Goal: Information Seeking & Learning: Learn about a topic

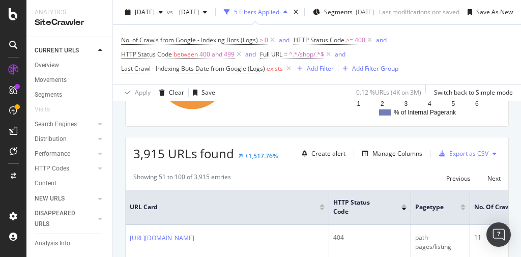
scroll to position [244, 0]
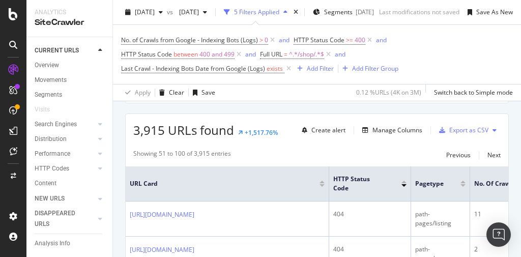
click at [492, 127] on icon at bounding box center [494, 130] width 4 height 6
click at [320, 93] on div "Apply Clear Save 0.12 % URLs ( 4K on 3M ) Switch back to Simple mode" at bounding box center [317, 92] width 408 height 17
click at [456, 130] on div "Export as CSV" at bounding box center [468, 130] width 39 height 9
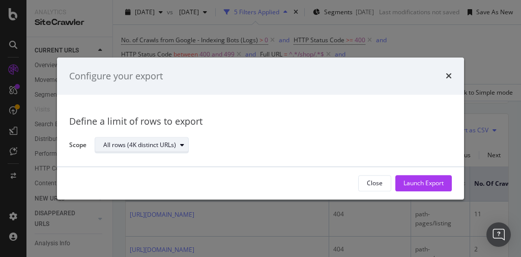
click at [179, 147] on div "modal" at bounding box center [182, 145] width 12 height 6
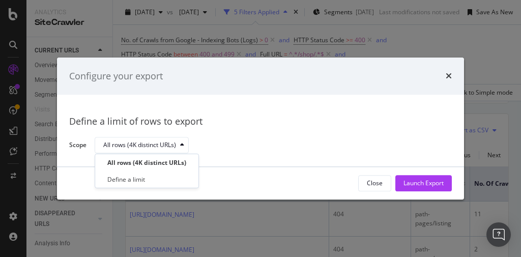
click at [292, 135] on div "Define a limit of rows to export Scope All rows (4K distinct URLs)" at bounding box center [260, 130] width 383 height 47
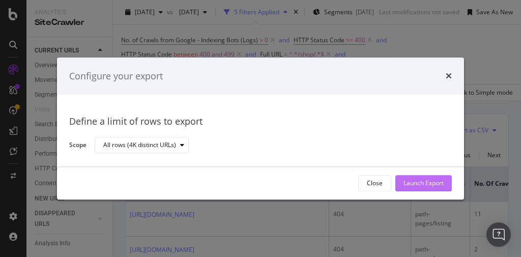
click at [419, 182] on div "Launch Export" at bounding box center [423, 183] width 40 height 9
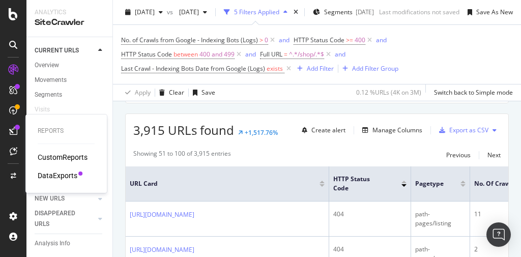
click at [56, 174] on div "DataExports" at bounding box center [58, 175] width 40 height 10
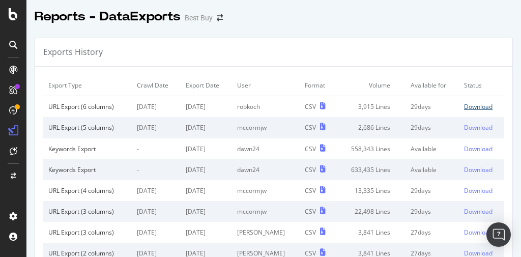
click at [467, 106] on div "Download" at bounding box center [478, 106] width 28 height 9
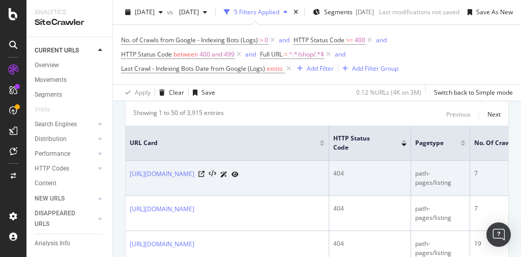
scroll to position [285, 0]
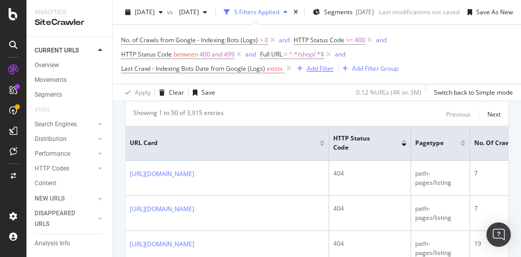
click at [325, 71] on div "Add Filter" at bounding box center [320, 68] width 27 height 9
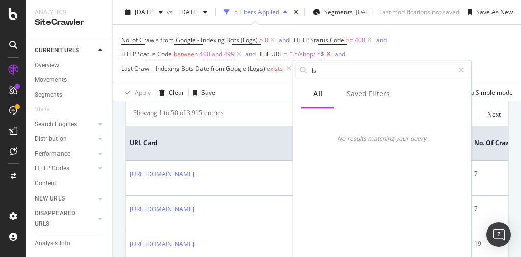
type input "l"
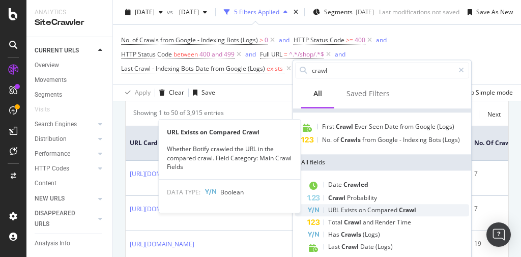
scroll to position [19, 0]
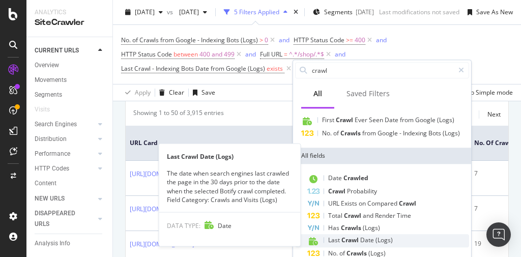
type input "crawl"
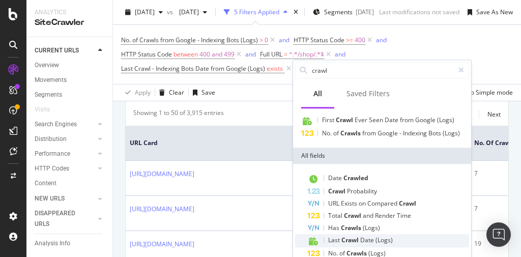
click at [350, 241] on span "Crawl" at bounding box center [350, 240] width 19 height 9
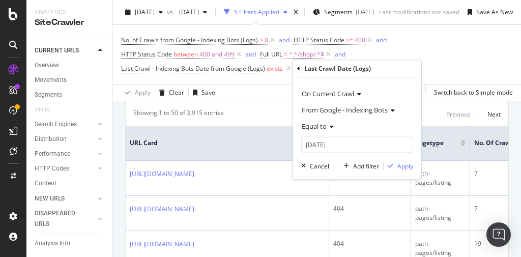
click at [330, 129] on icon at bounding box center [330, 127] width 7 height 6
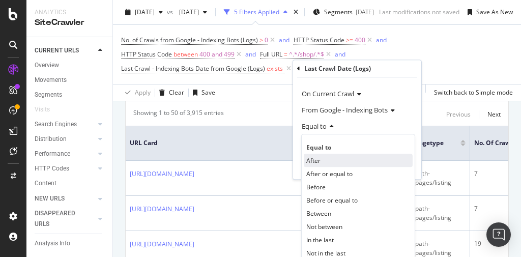
click at [321, 162] on div "After" at bounding box center [358, 160] width 109 height 13
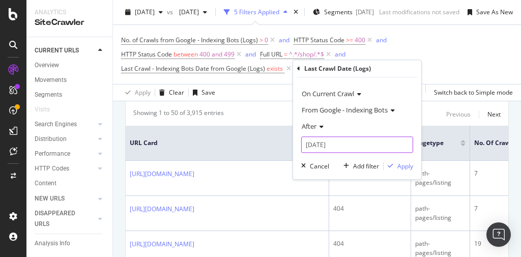
click at [323, 145] on input "[DATE]" at bounding box center [357, 144] width 112 height 16
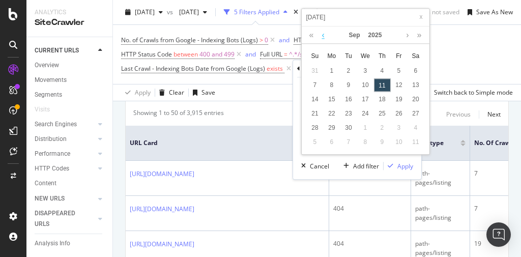
click at [322, 35] on link at bounding box center [323, 34] width 8 height 17
click at [318, 68] on div "1" at bounding box center [314, 70] width 17 height 13
type input "[DATE]"
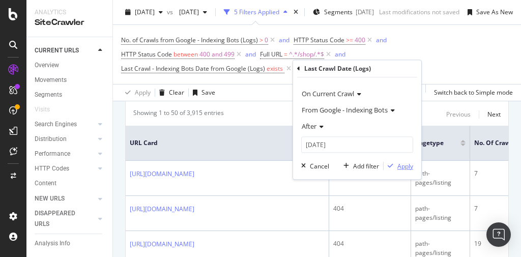
click at [402, 164] on div "Apply" at bounding box center [405, 166] width 16 height 9
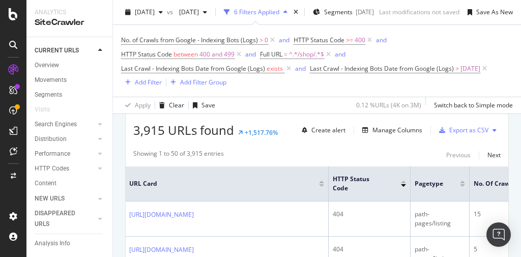
scroll to position [216, 0]
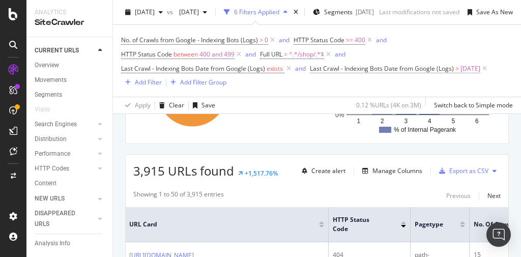
click at [418, 69] on span "Last Crawl - Indexing Bots Date from Google (Logs)" at bounding box center [382, 68] width 144 height 9
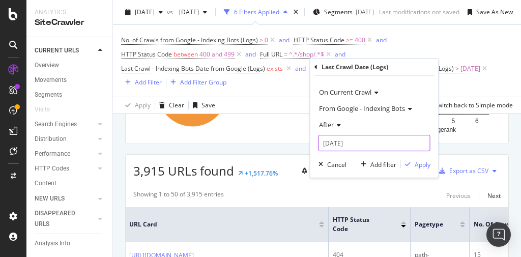
click at [345, 143] on input "[DATE]" at bounding box center [374, 143] width 112 height 16
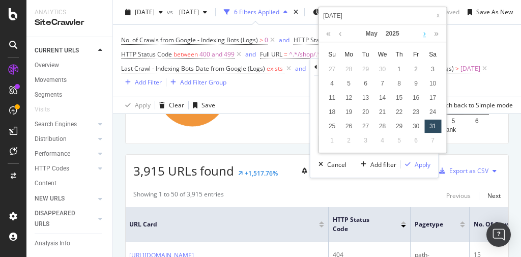
click at [425, 35] on link at bounding box center [425, 33] width 8 height 17
click at [381, 108] on div "23" at bounding box center [382, 111] width 17 height 13
type input "[DATE]"
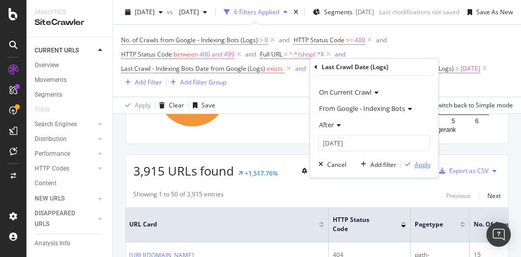
click at [418, 165] on div "Apply" at bounding box center [423, 164] width 16 height 9
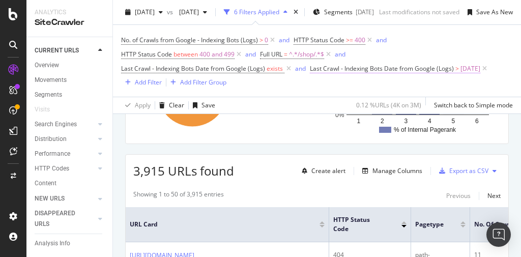
click at [468, 71] on span "[DATE]" at bounding box center [470, 69] width 20 height 14
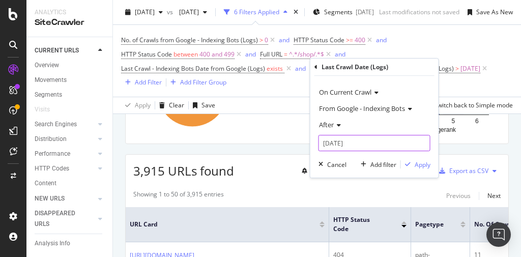
click at [358, 144] on input "[DATE]" at bounding box center [374, 143] width 112 height 16
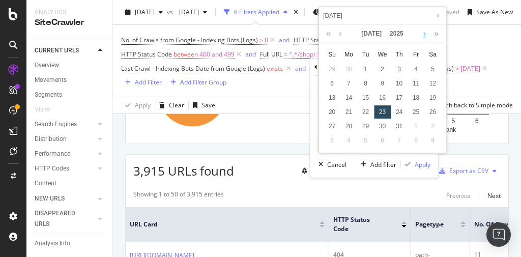
click at [423, 32] on link at bounding box center [425, 33] width 8 height 17
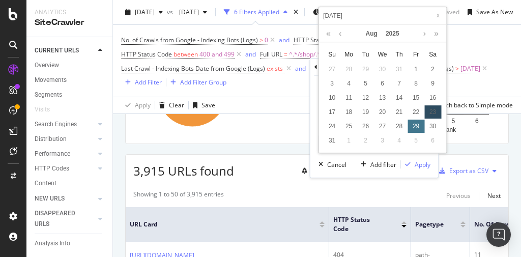
click at [407, 123] on div "29" at bounding box center [415, 126] width 17 height 13
type input "[DATE]"
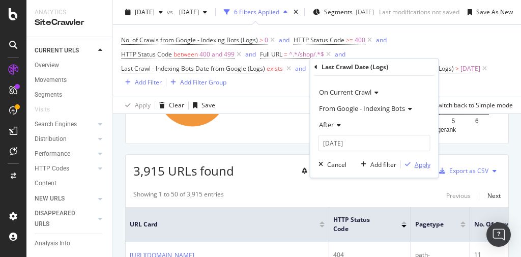
click at [421, 166] on div "Apply" at bounding box center [423, 164] width 16 height 9
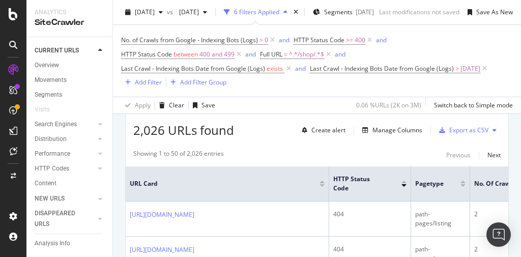
scroll to position [257, 0]
click at [474, 69] on span "[DATE]" at bounding box center [470, 69] width 20 height 14
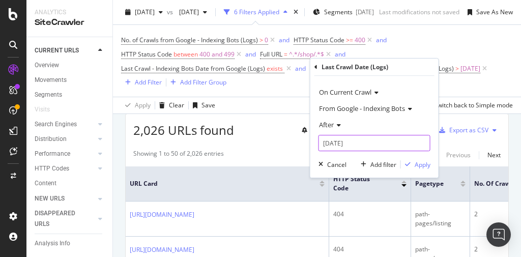
click at [344, 143] on input "[DATE]" at bounding box center [374, 143] width 112 height 16
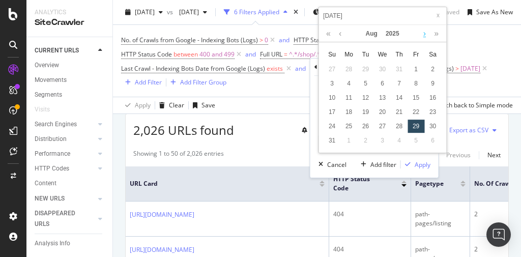
click at [424, 34] on link at bounding box center [425, 33] width 8 height 17
click at [353, 68] on div "1" at bounding box center [348, 69] width 17 height 13
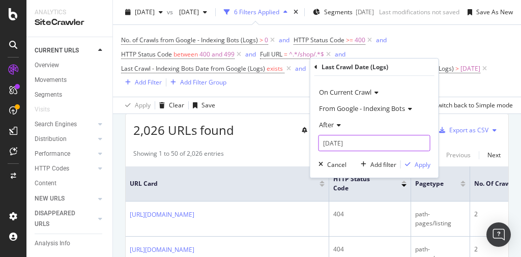
click at [365, 143] on input "[DATE]" at bounding box center [374, 143] width 112 height 16
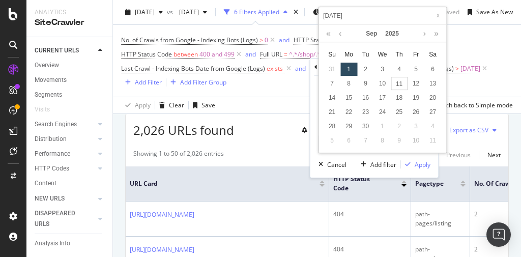
click at [347, 65] on div "1" at bounding box center [348, 69] width 17 height 13
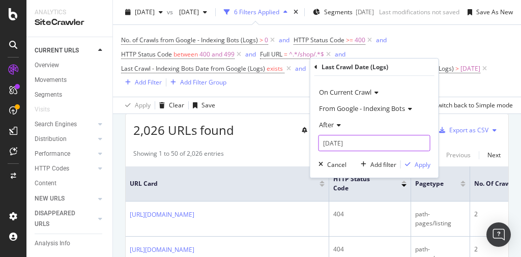
click at [350, 142] on input "[DATE]" at bounding box center [374, 143] width 112 height 16
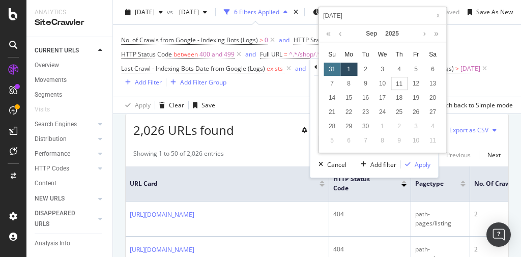
click at [330, 69] on div "31" at bounding box center [332, 69] width 17 height 13
type input "[DATE]"
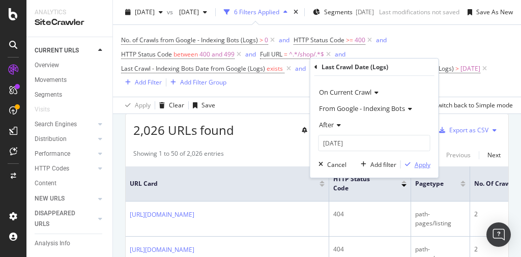
click at [422, 165] on div "Apply" at bounding box center [423, 164] width 16 height 9
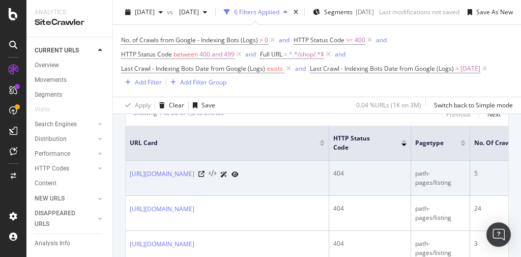
scroll to position [257, 0]
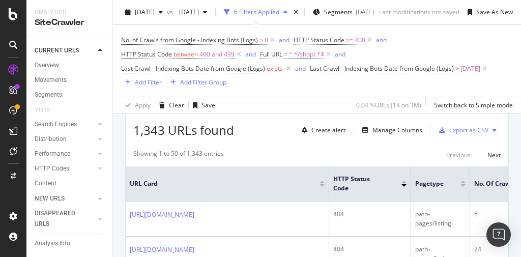
click at [389, 69] on span "Last Crawl - Indexing Bots Date from Google (Logs)" at bounding box center [382, 68] width 144 height 9
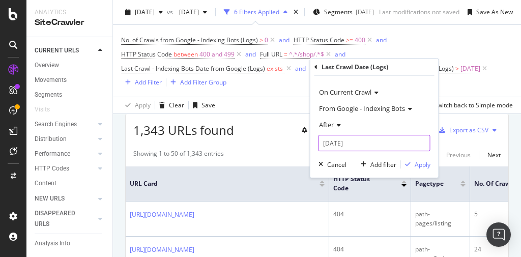
click at [341, 144] on input "[DATE]" at bounding box center [374, 143] width 112 height 16
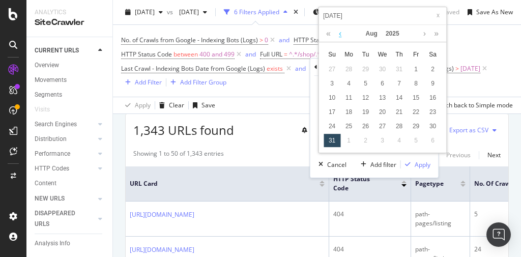
click at [338, 35] on link at bounding box center [340, 33] width 8 height 17
click at [339, 34] on link at bounding box center [340, 33] width 8 height 17
click at [402, 66] on div "1" at bounding box center [399, 69] width 17 height 13
type input "[DATE]"
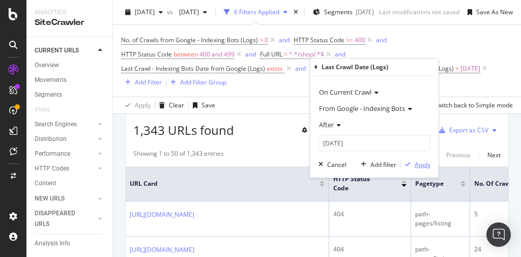
click at [421, 166] on div "Apply" at bounding box center [423, 164] width 16 height 9
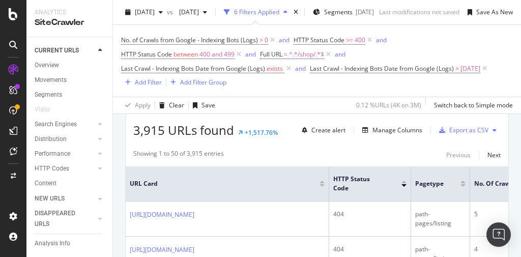
scroll to position [257, 0]
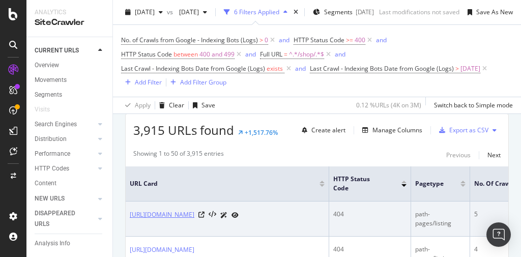
click at [194, 212] on link "[URL][DOMAIN_NAME]" at bounding box center [162, 215] width 65 height 10
click at [194, 213] on link "[URL][DOMAIN_NAME]" at bounding box center [162, 215] width 65 height 10
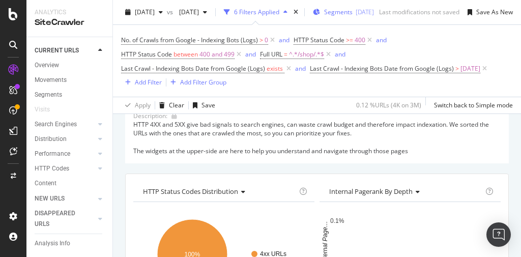
scroll to position [13, 0]
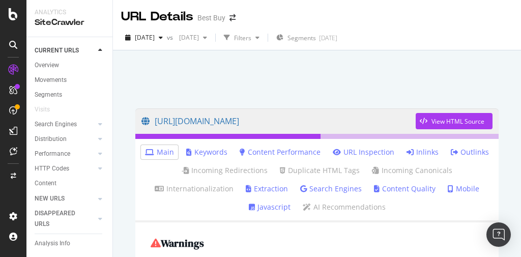
click at [425, 152] on link "Inlinks" at bounding box center [422, 152] width 32 height 10
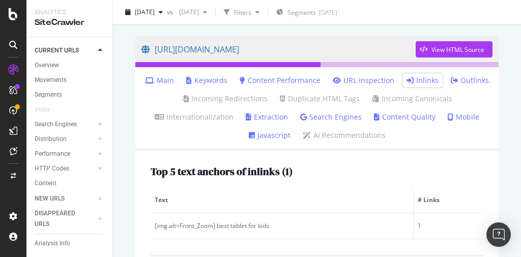
scroll to position [192, 0]
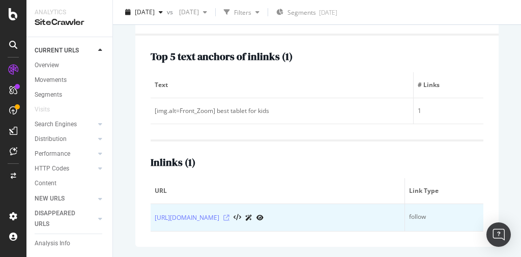
click at [229, 215] on icon at bounding box center [226, 218] width 6 height 6
